Goal: Information Seeking & Learning: Learn about a topic

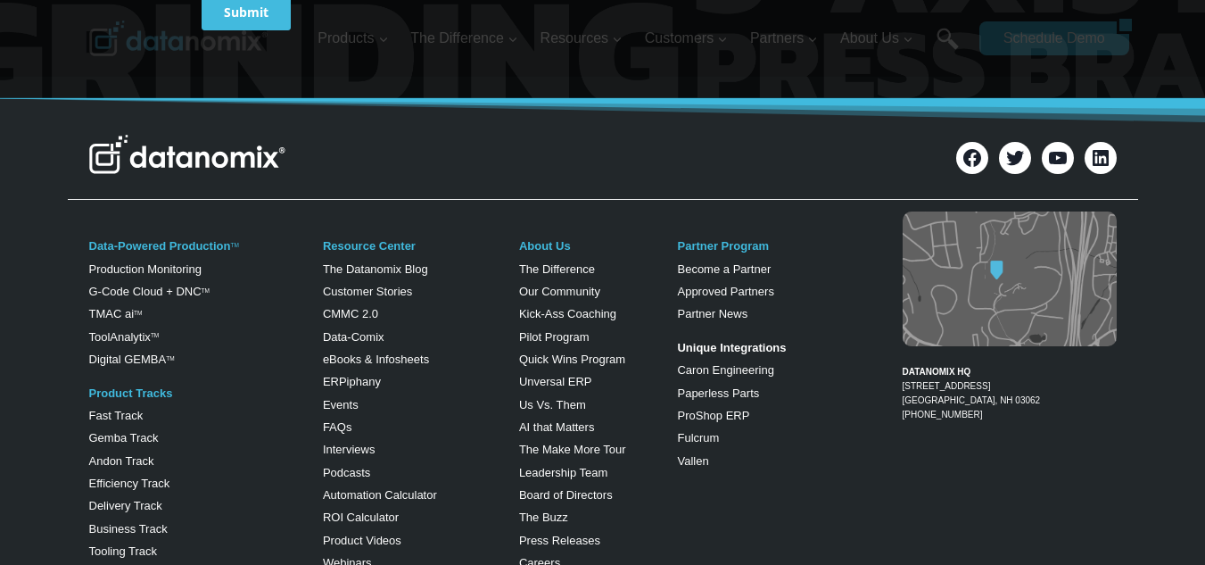
scroll to position [1189, 0]
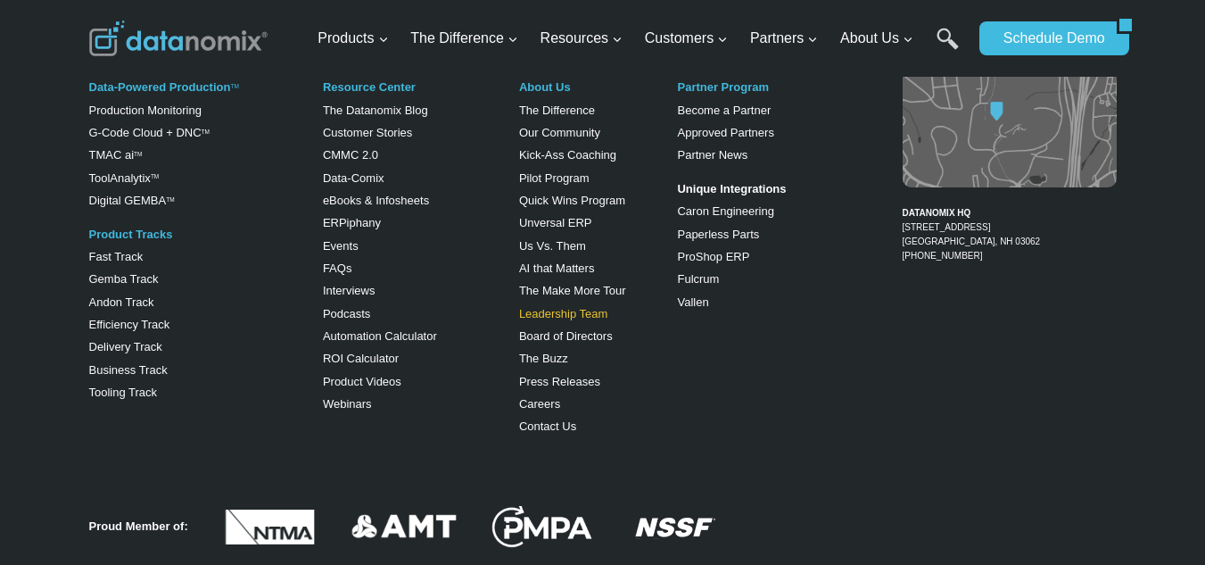
click at [580, 307] on link "Leadership Team" at bounding box center [563, 313] width 89 height 13
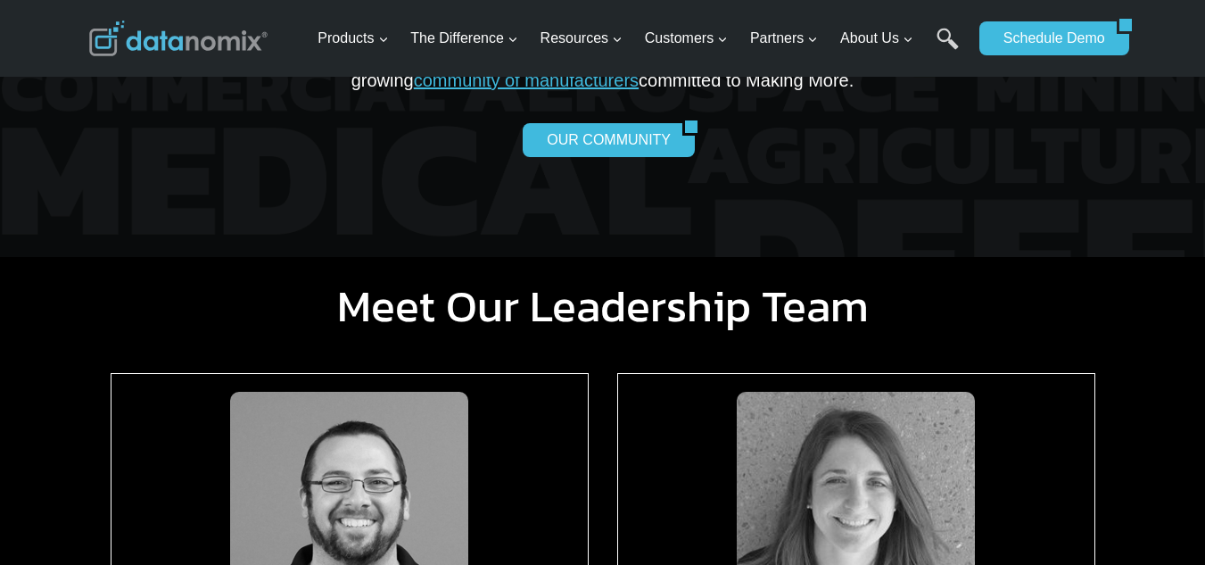
scroll to position [1368, 0]
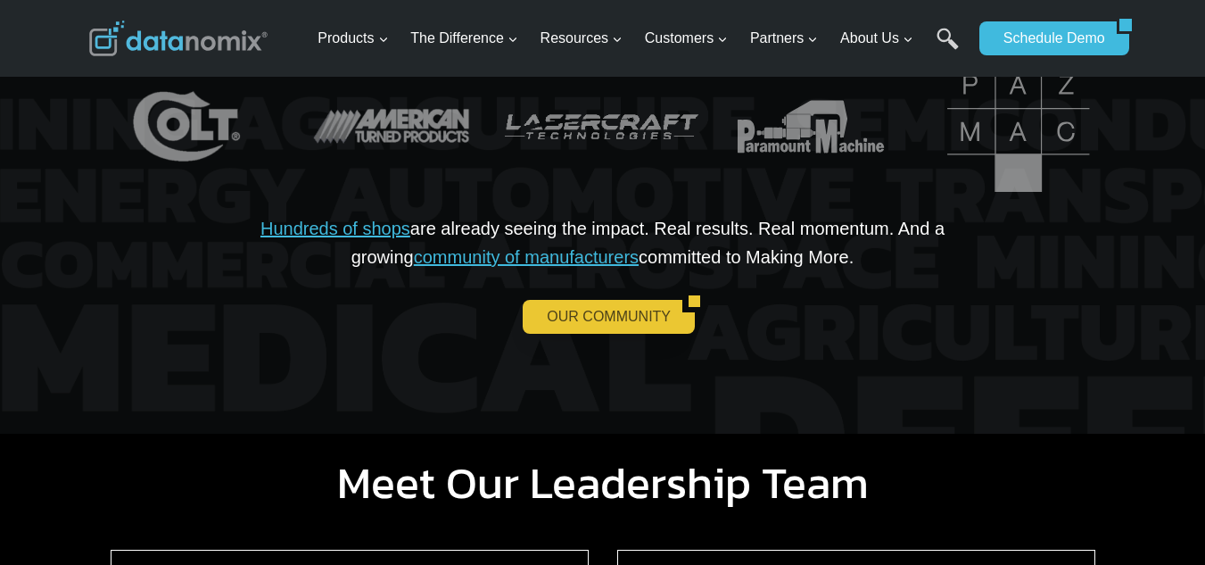
click at [573, 317] on link "OUR COMMUNITY" at bounding box center [603, 317] width 160 height 34
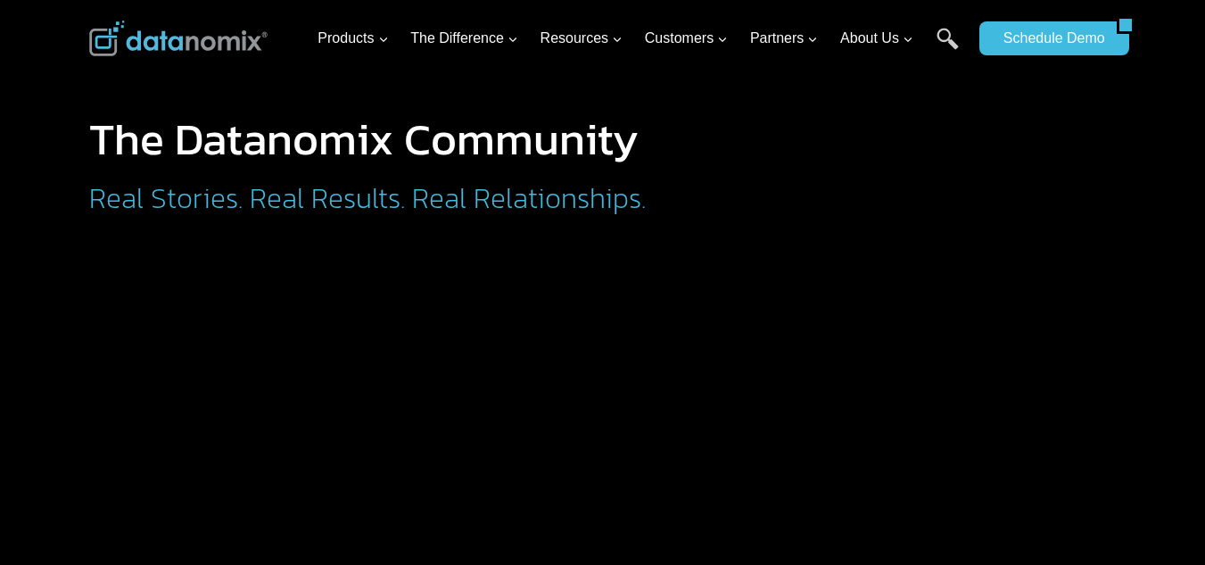
click at [200, 184] on h2 "Real Stories. Real Results. Real Relationships." at bounding box center [441, 198] width 705 height 29
click at [1130, 212] on div "The Datanomix Community Real Stories. Real Results. Real Relationships." at bounding box center [603, 124] width 1070 height 248
click at [1076, 128] on div at bounding box center [969, 182] width 294 height 131
